Goal: Task Accomplishment & Management: Use online tool/utility

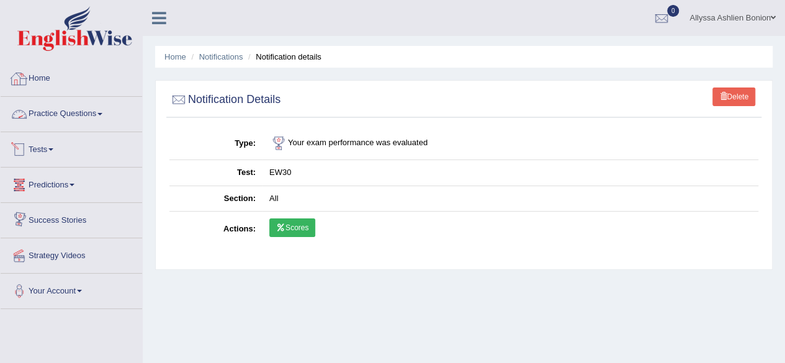
click at [51, 75] on link "Home" at bounding box center [71, 76] width 141 height 31
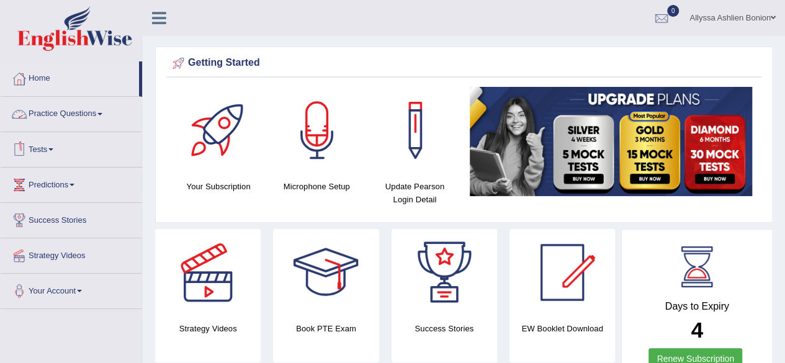
click at [41, 159] on link "Tests" at bounding box center [71, 147] width 141 height 31
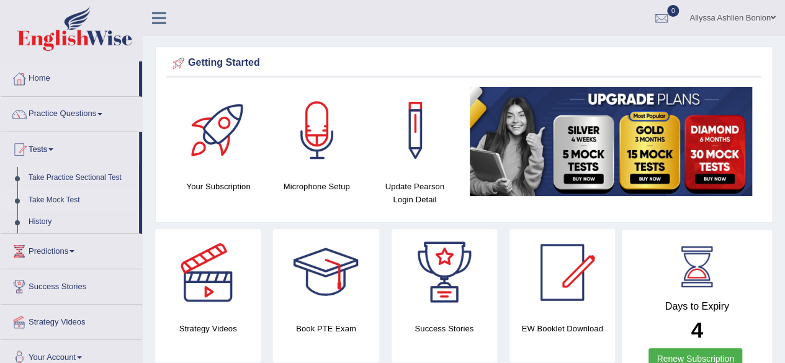
click at [43, 203] on link "Take Mock Test" at bounding box center [81, 200] width 116 height 22
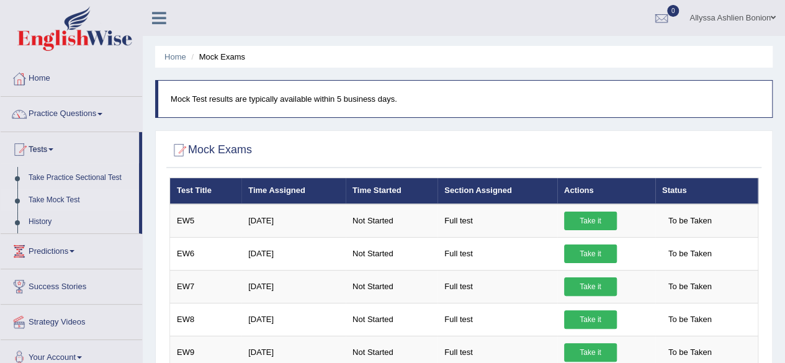
click at [46, 190] on link "Take Mock Test" at bounding box center [81, 200] width 116 height 22
click at [601, 216] on link "Take it" at bounding box center [590, 221] width 53 height 19
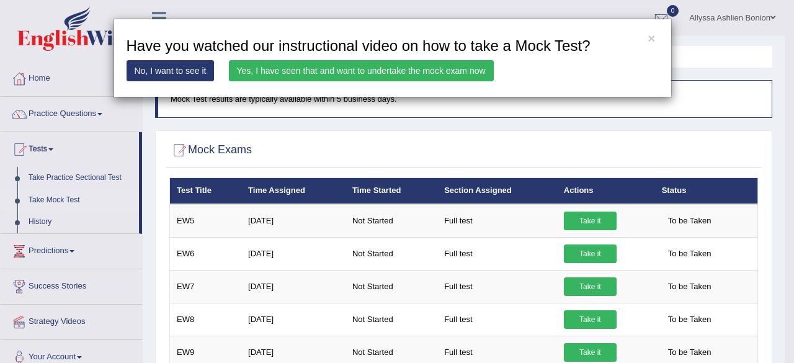
click at [428, 71] on link "Yes, I have seen that and want to undertake the mock exam now" at bounding box center [361, 70] width 265 height 21
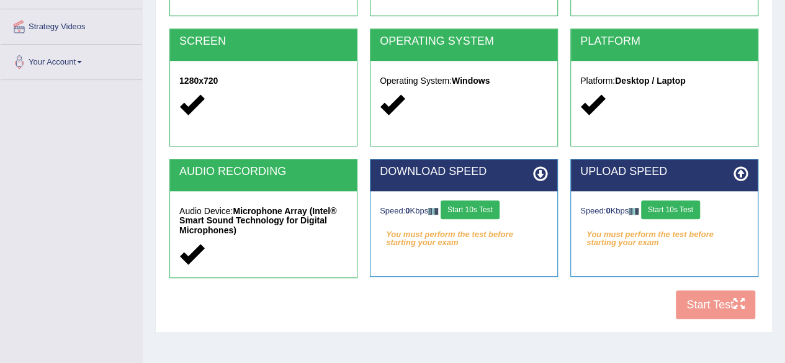
scroll to position [238, 0]
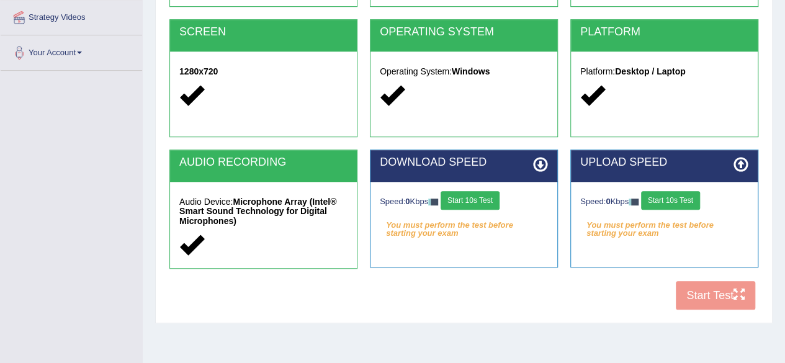
click at [456, 197] on button "Start 10s Test" at bounding box center [469, 200] width 59 height 19
click at [665, 197] on button "Start 10s Test" at bounding box center [670, 200] width 59 height 19
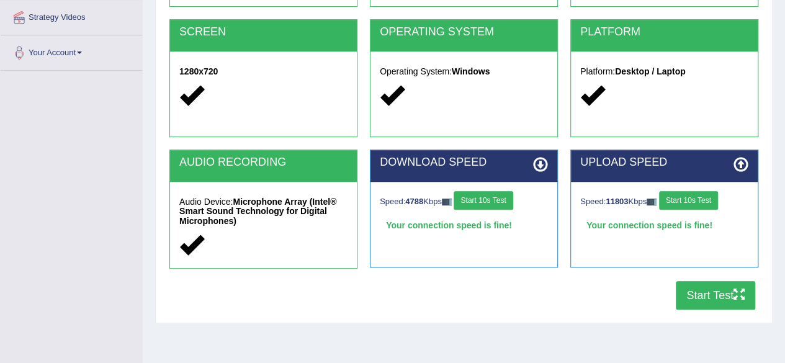
click at [678, 202] on button "Start 10s Test" at bounding box center [688, 200] width 59 height 19
click at [710, 294] on button "Start Test" at bounding box center [715, 295] width 79 height 29
